Goal: Communication & Community: Answer question/provide support

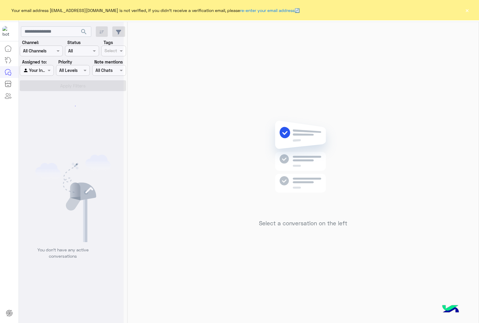
click at [466, 7] on button "×" at bounding box center [467, 10] width 6 height 6
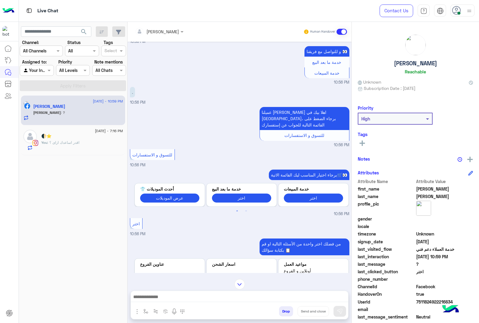
scroll to position [886, 0]
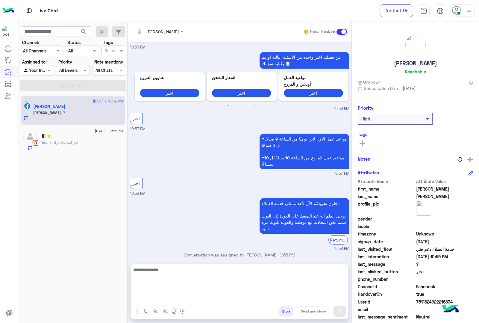
click at [191, 295] on textarea at bounding box center [239, 284] width 217 height 36
type textarea "**********"
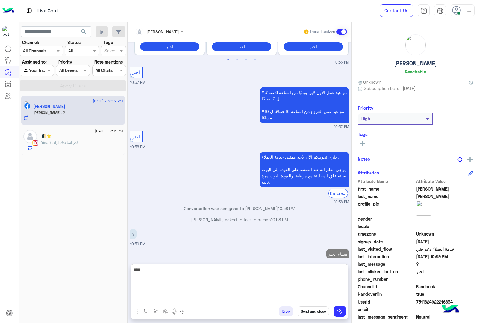
scroll to position [943, 0]
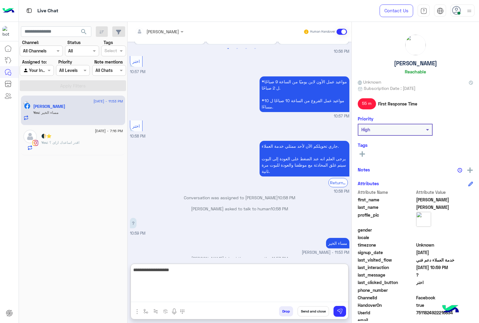
type textarea "**********"
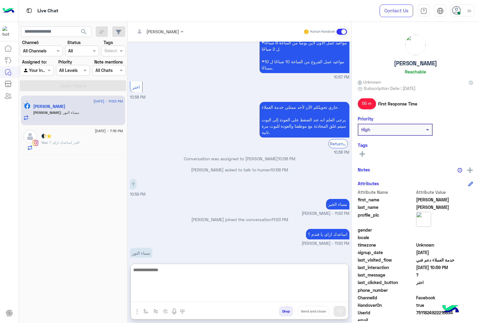
scroll to position [1002, 0]
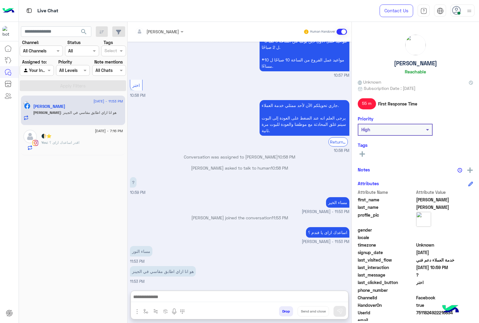
click at [162, 35] on div "[PERSON_NAME]" at bounding box center [157, 31] width 44 height 12
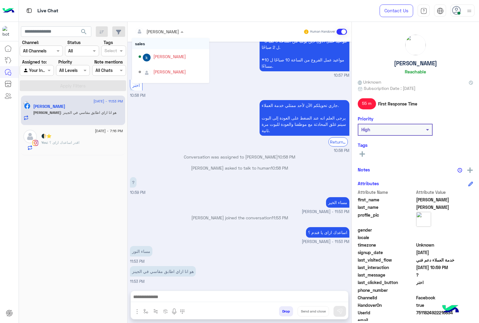
scroll to position [975, 0]
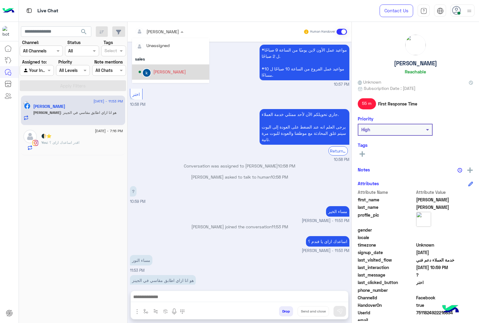
click at [165, 72] on div "[PERSON_NAME]" at bounding box center [169, 72] width 33 height 6
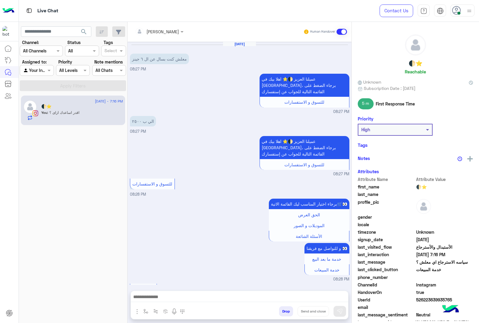
scroll to position [686, 0]
